Goal: Navigation & Orientation: Find specific page/section

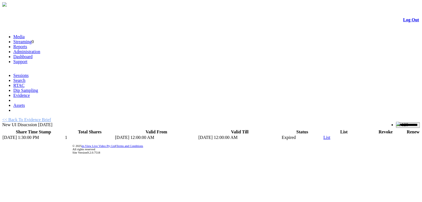
click at [323, 135] on link "List" at bounding box center [326, 137] width 7 height 5
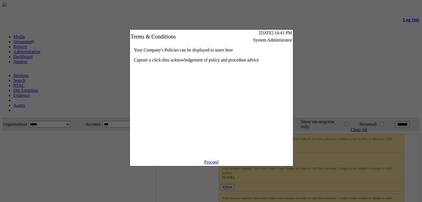
click at [206, 165] on link "Proceed" at bounding box center [211, 162] width 14 height 5
click at [204, 164] on link "Proceed" at bounding box center [211, 162] width 14 height 5
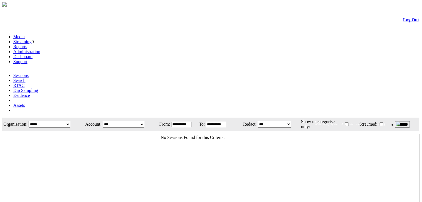
click at [40, 49] on link "Administration" at bounding box center [26, 51] width 27 height 5
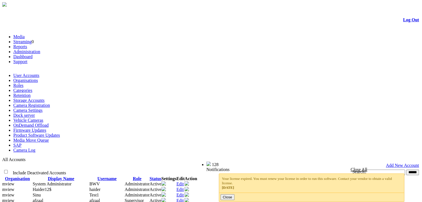
click at [79, 169] on div "Include Deactivated Accounts" at bounding box center [104, 172] width 202 height 6
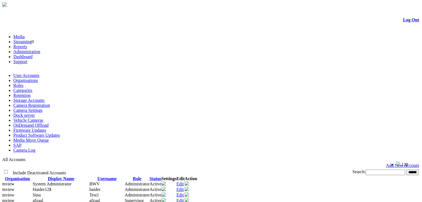
click at [38, 78] on link "Organisations" at bounding box center [25, 80] width 25 height 5
click at [403, 20] on link "Log Out" at bounding box center [411, 19] width 16 height 5
